Goal: Check status: Check status

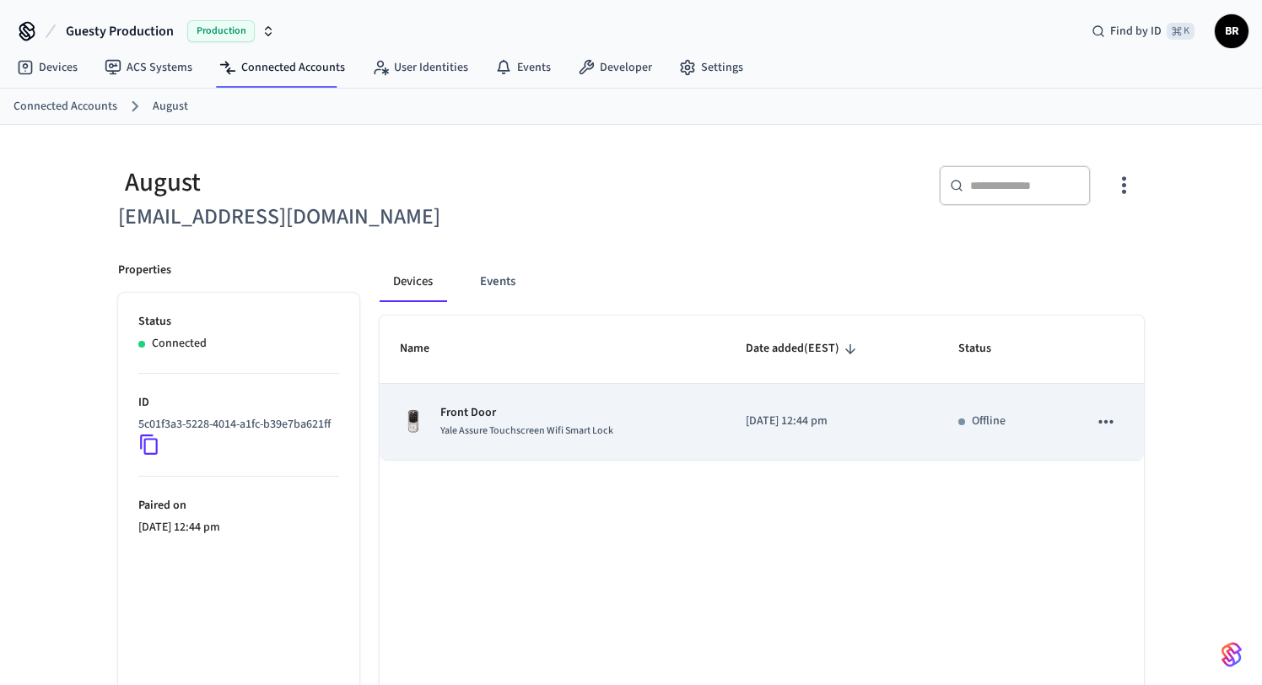
click at [521, 426] on span "Yale Assure Touchscreen Wifi Smart Lock" at bounding box center [527, 431] width 173 height 14
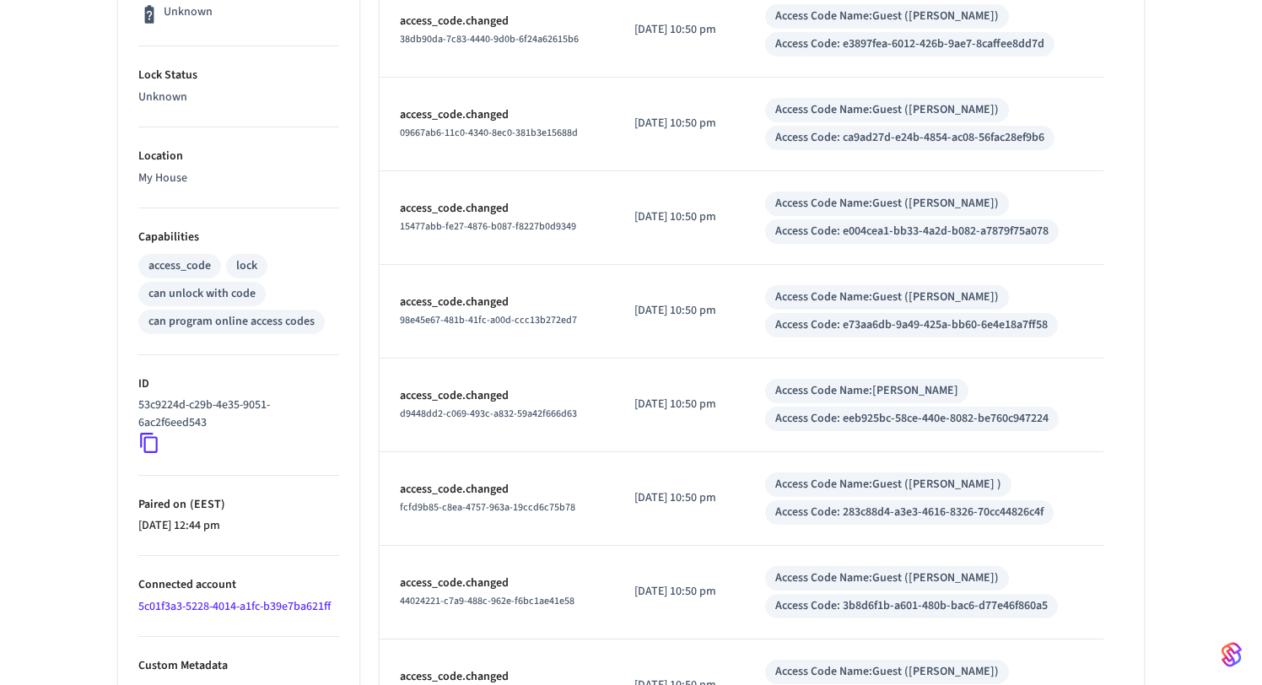
scroll to position [544, 0]
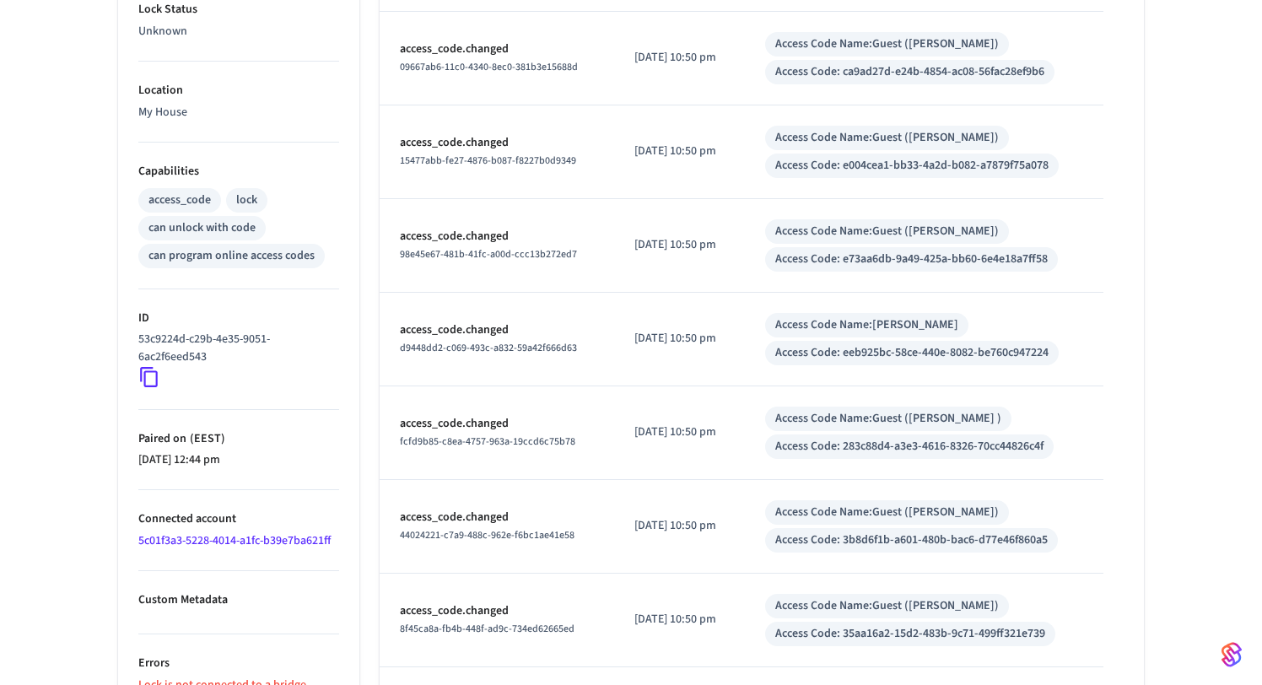
click at [206, 543] on link "5c01f3a3-5228-4014-a1fc-b39e7ba621ff" at bounding box center [234, 540] width 192 height 17
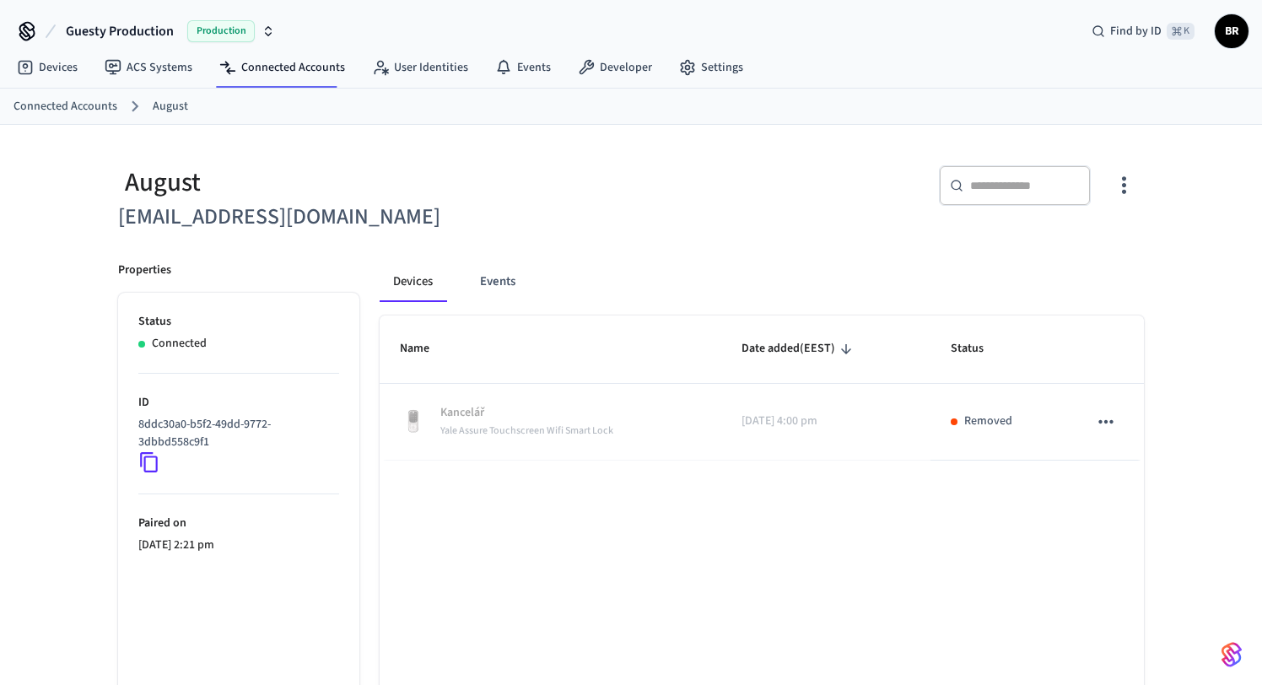
click at [614, 186] on div "August" at bounding box center [369, 182] width 503 height 35
